Goal: Transaction & Acquisition: Purchase product/service

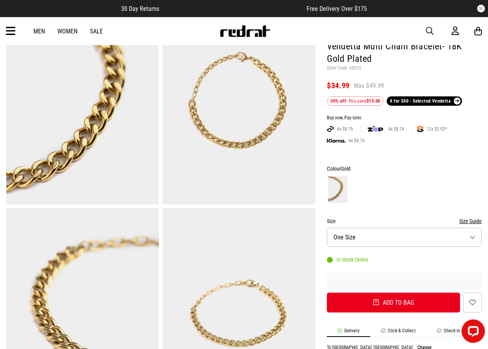
click at [427, 30] on span "button" at bounding box center [430, 30] width 8 height 9
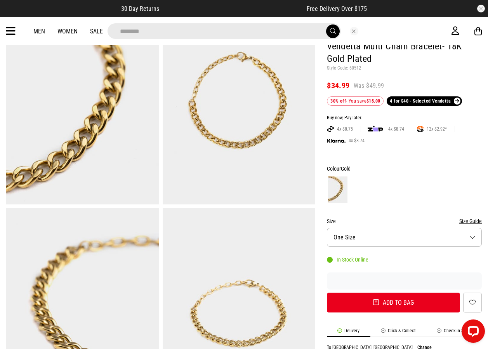
type input "********"
click at [326, 24] on button "submit" at bounding box center [333, 31] width 14 height 14
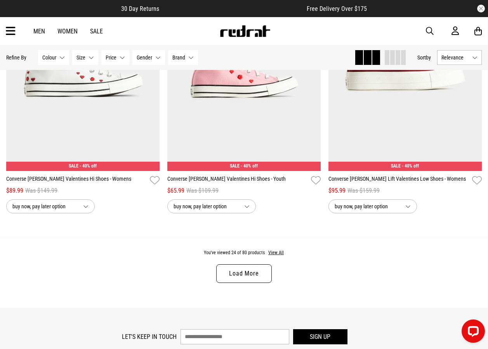
scroll to position [2137, 0]
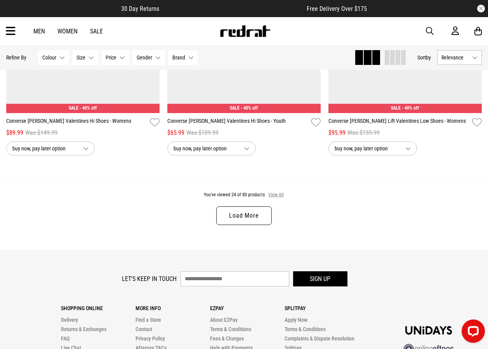
click at [277, 199] on button "View All" at bounding box center [276, 195] width 16 height 7
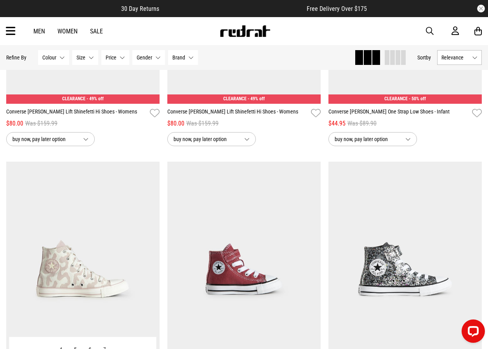
scroll to position [3040, 0]
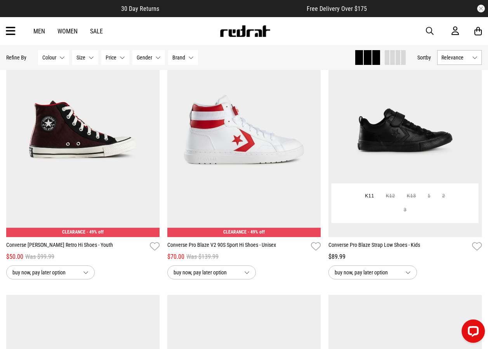
scroll to position [4477, 0]
